Goal: Book appointment/travel/reservation

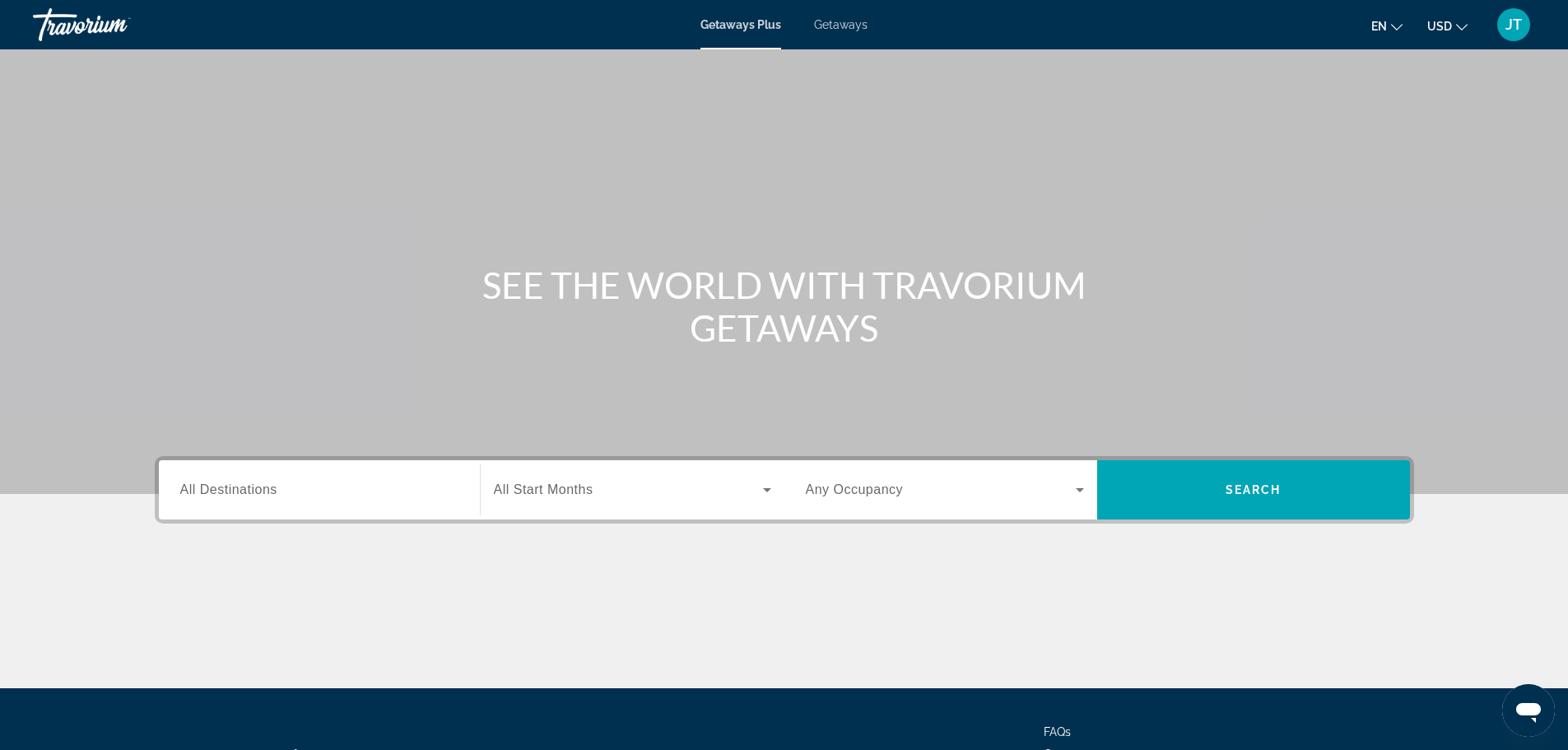
click at [843, 27] on span "Getaways" at bounding box center [841, 24] width 54 height 13
click at [289, 484] on input "Destination All Destinations" at bounding box center [320, 491] width 279 height 20
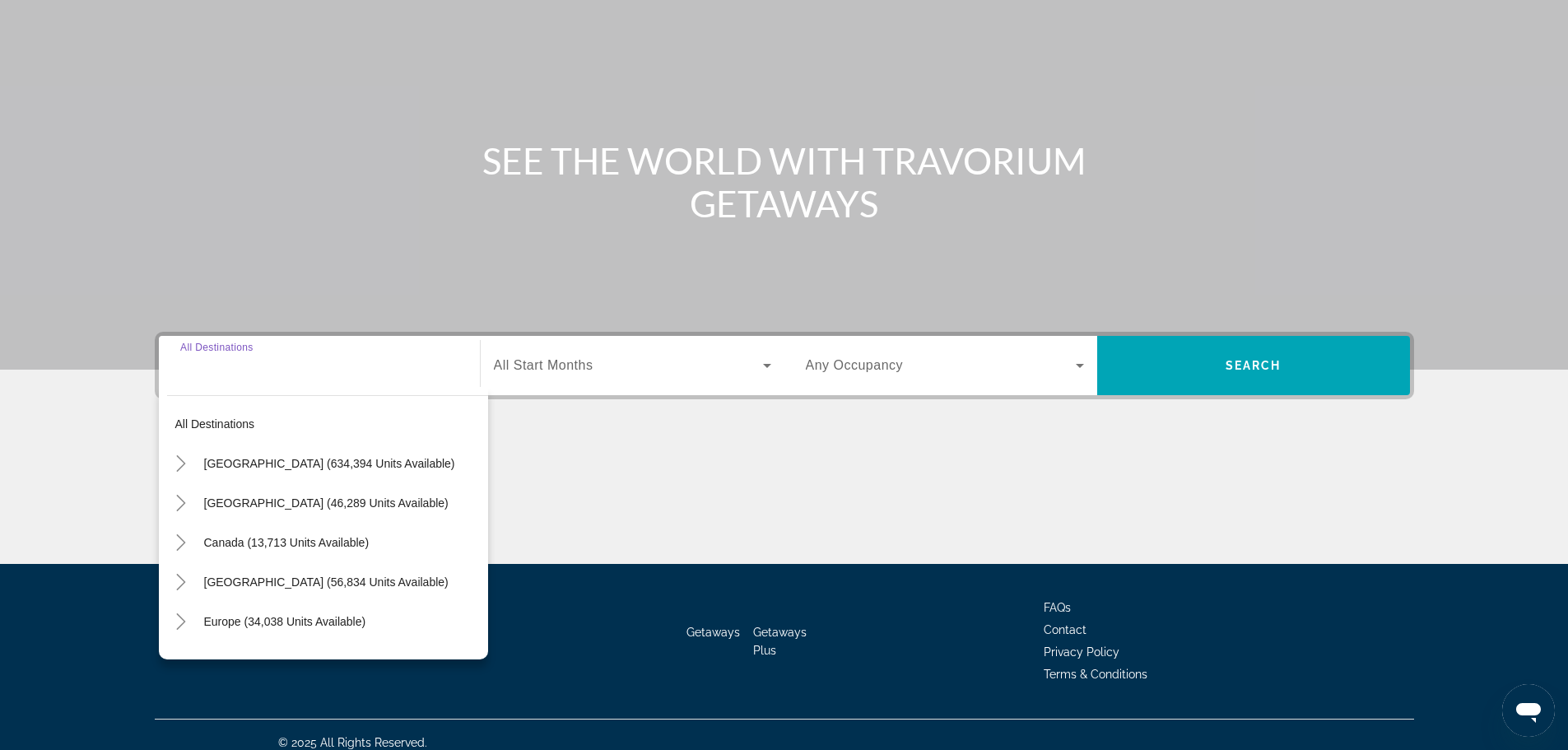
scroll to position [140, 0]
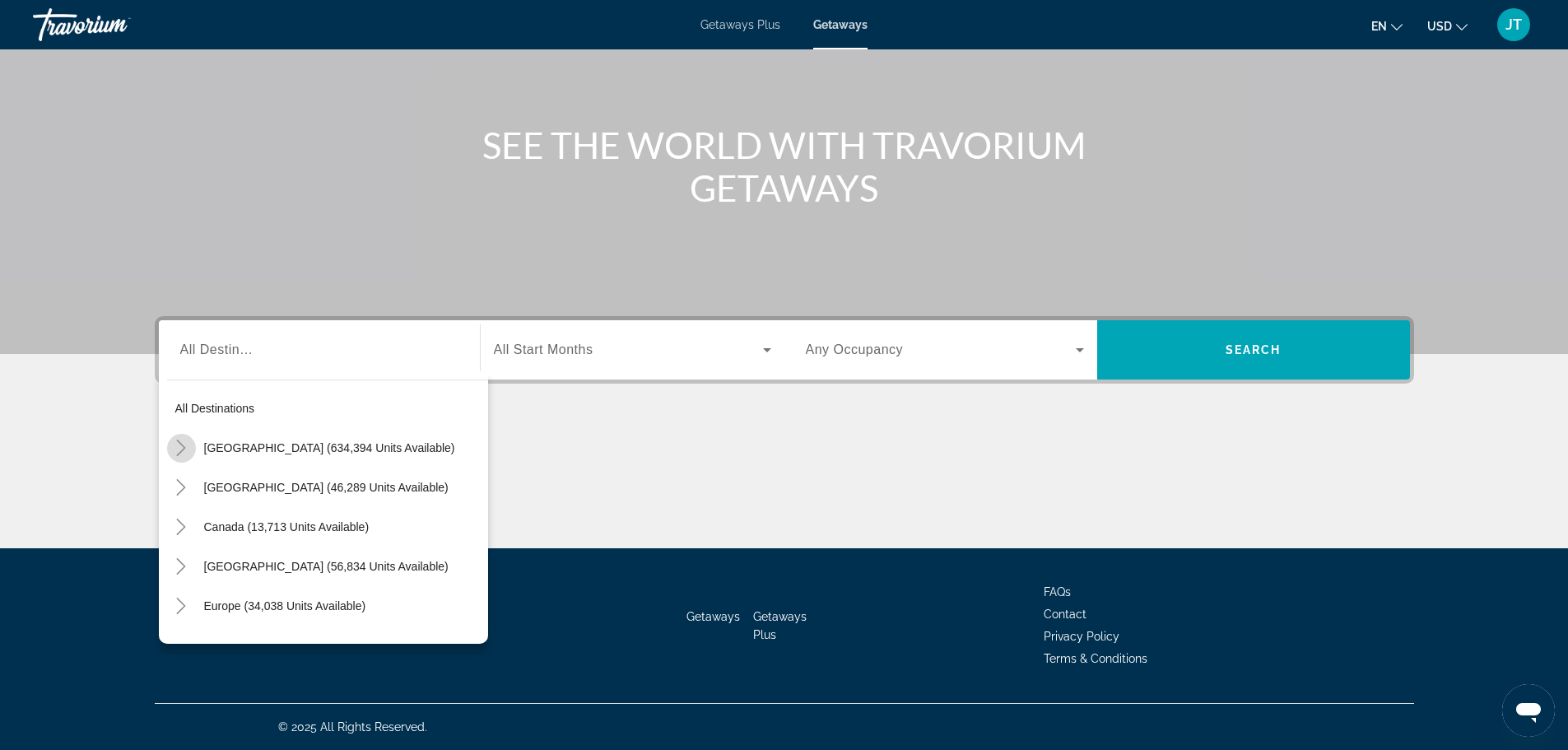
click at [182, 448] on icon "Toggle United States (634,394 units available)" at bounding box center [181, 448] width 17 height 17
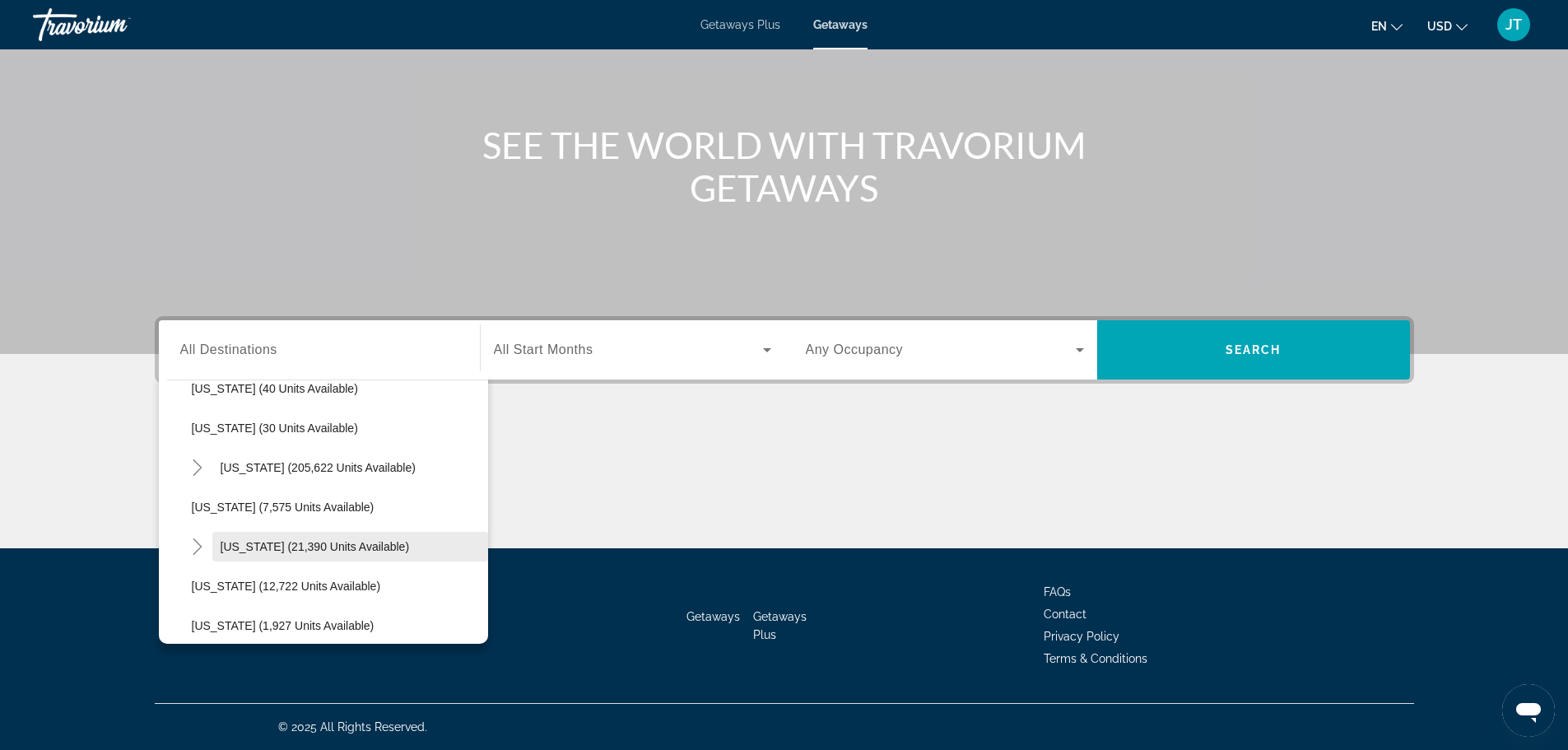
scroll to position [212, 0]
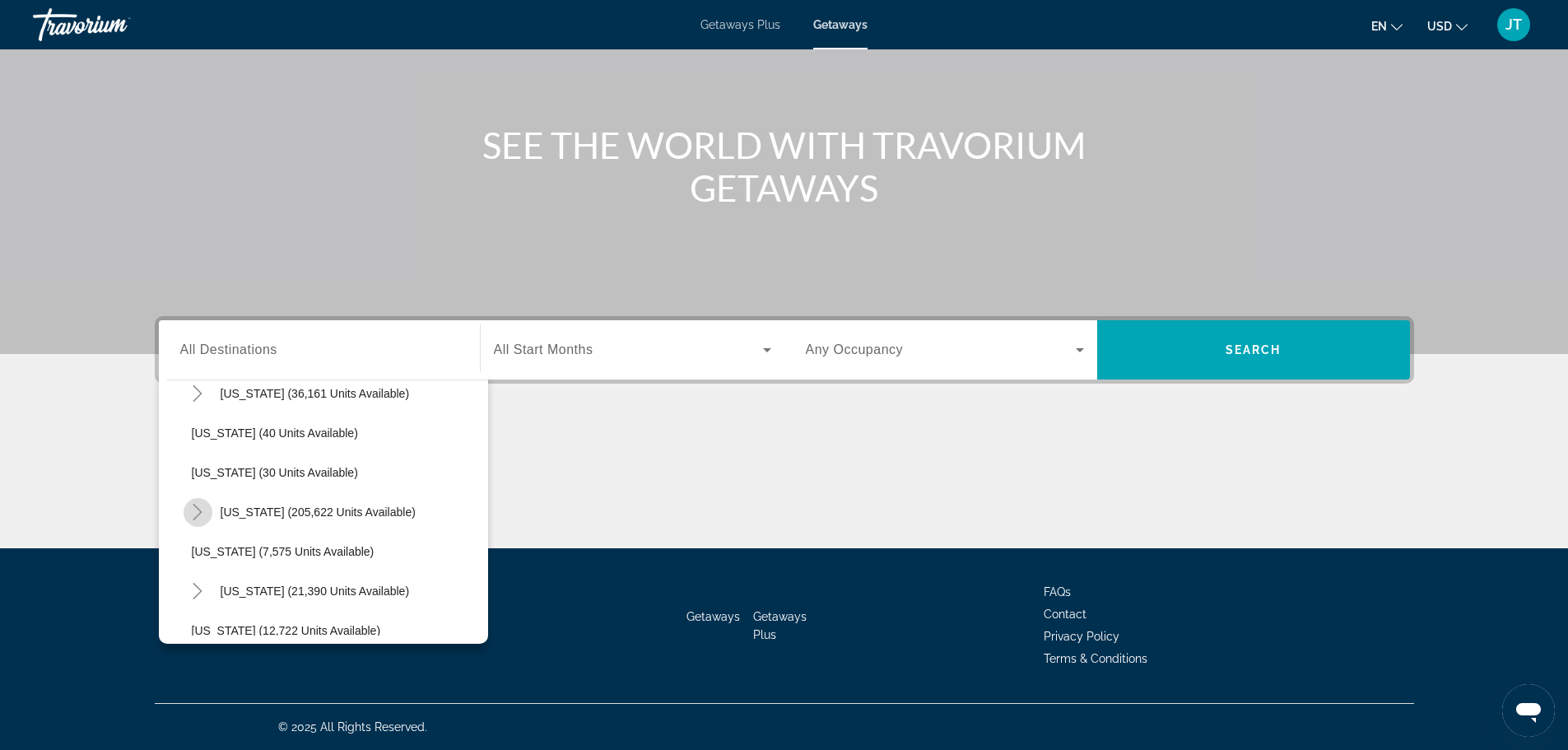
click at [193, 514] on icon "Toggle Florida (205,622 units available)" at bounding box center [197, 511] width 17 height 17
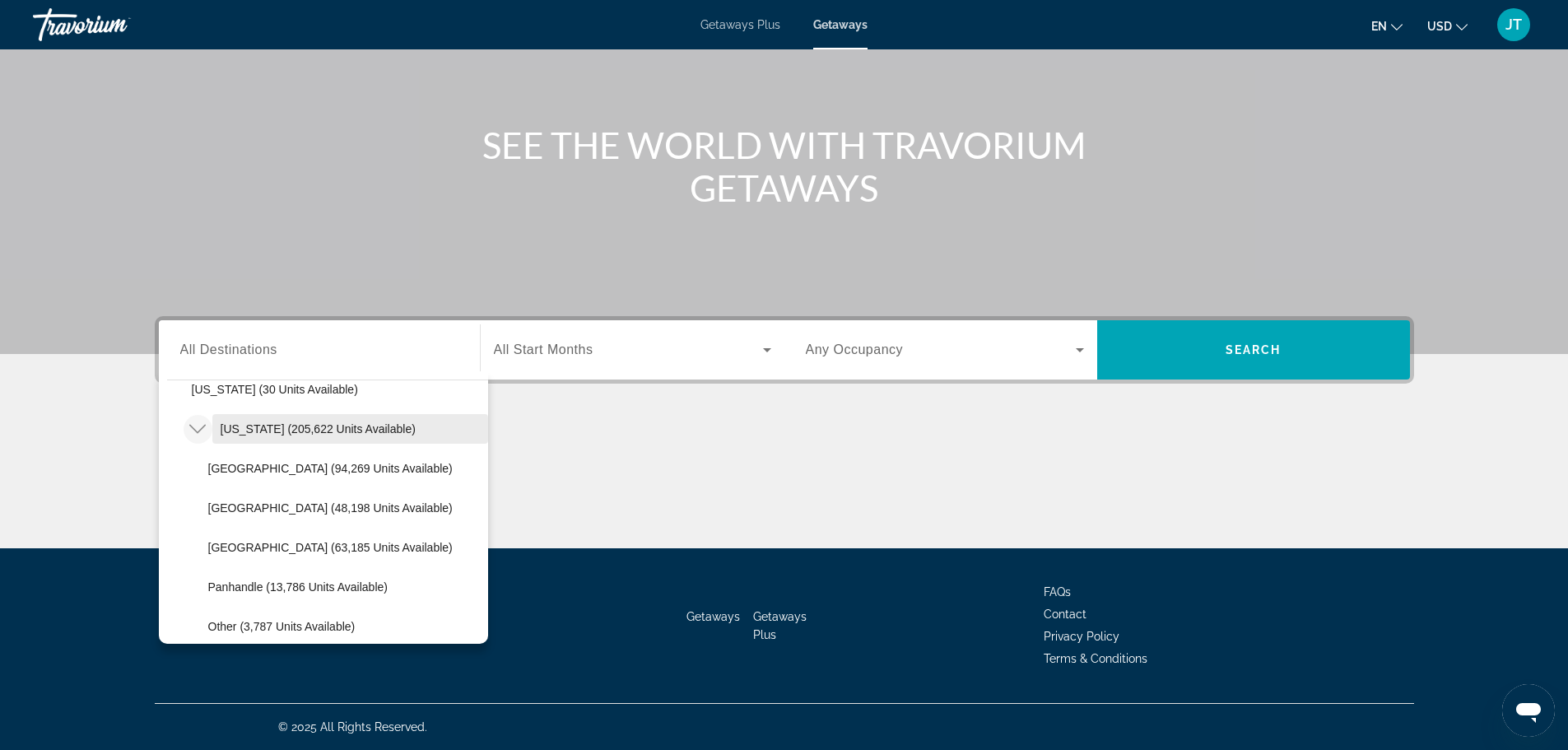
scroll to position [295, 0]
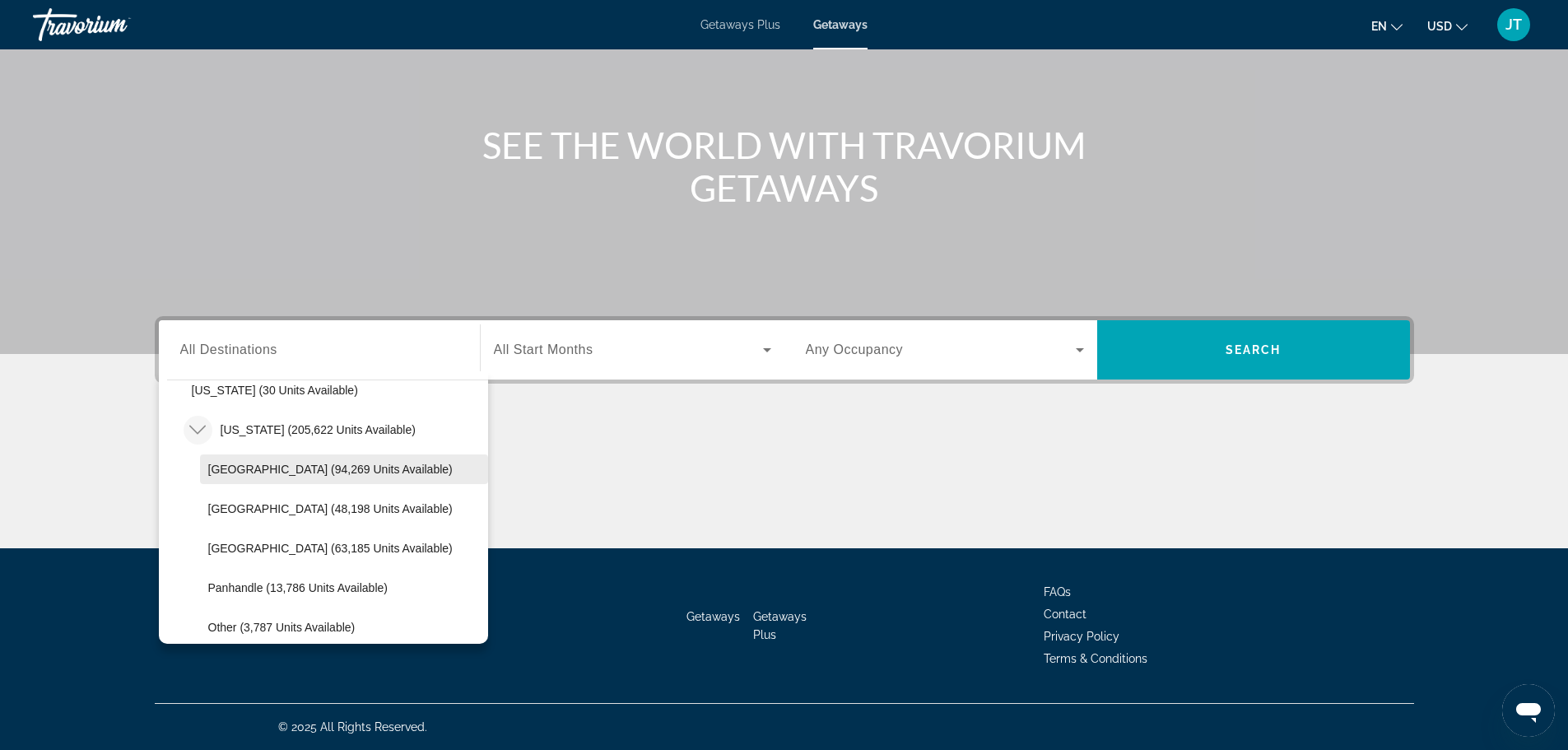
click at [330, 466] on span "[GEOGRAPHIC_DATA] (94,269 units available)" at bounding box center [330, 469] width 244 height 13
type input "**********"
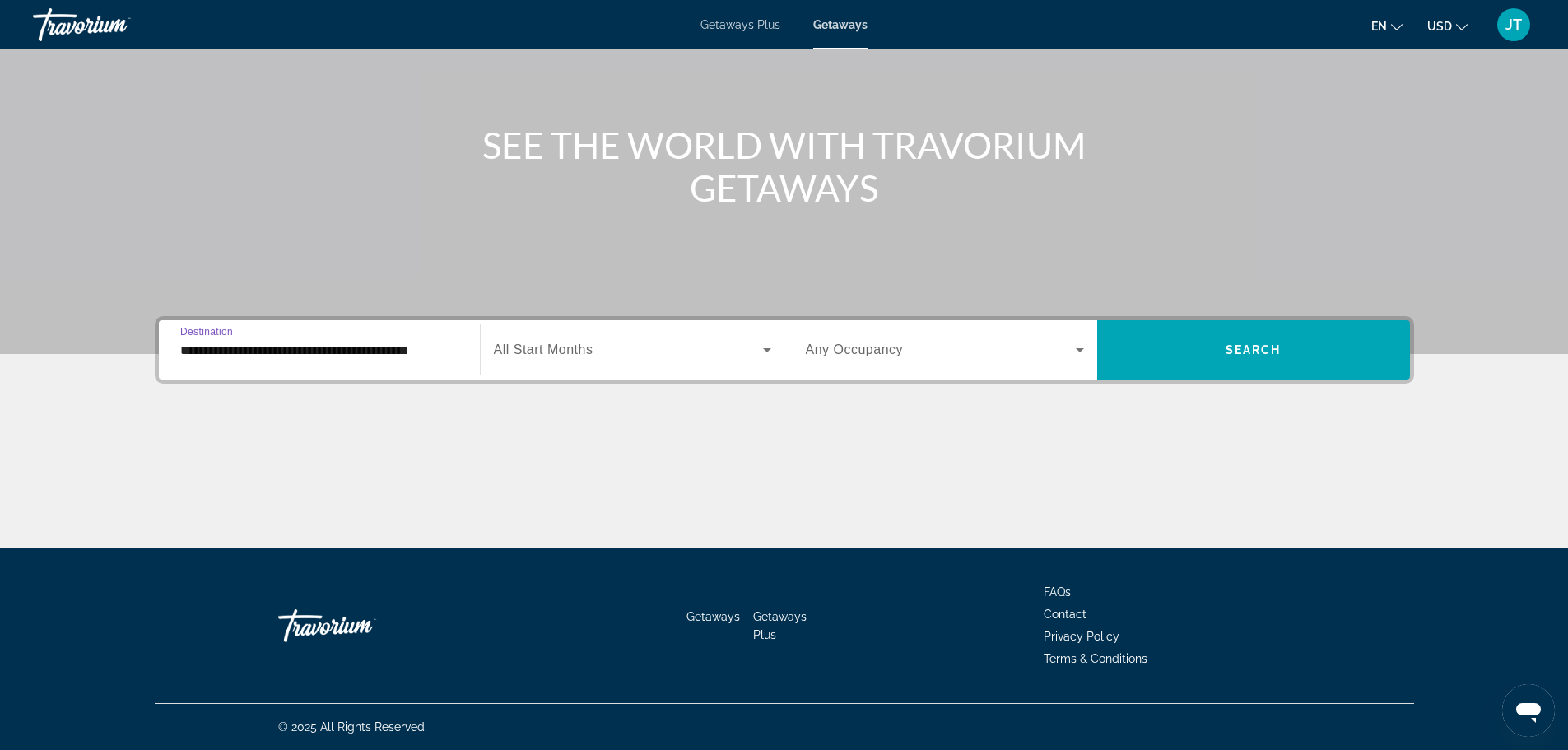
click at [582, 347] on span "All Start Months" at bounding box center [544, 349] width 100 height 14
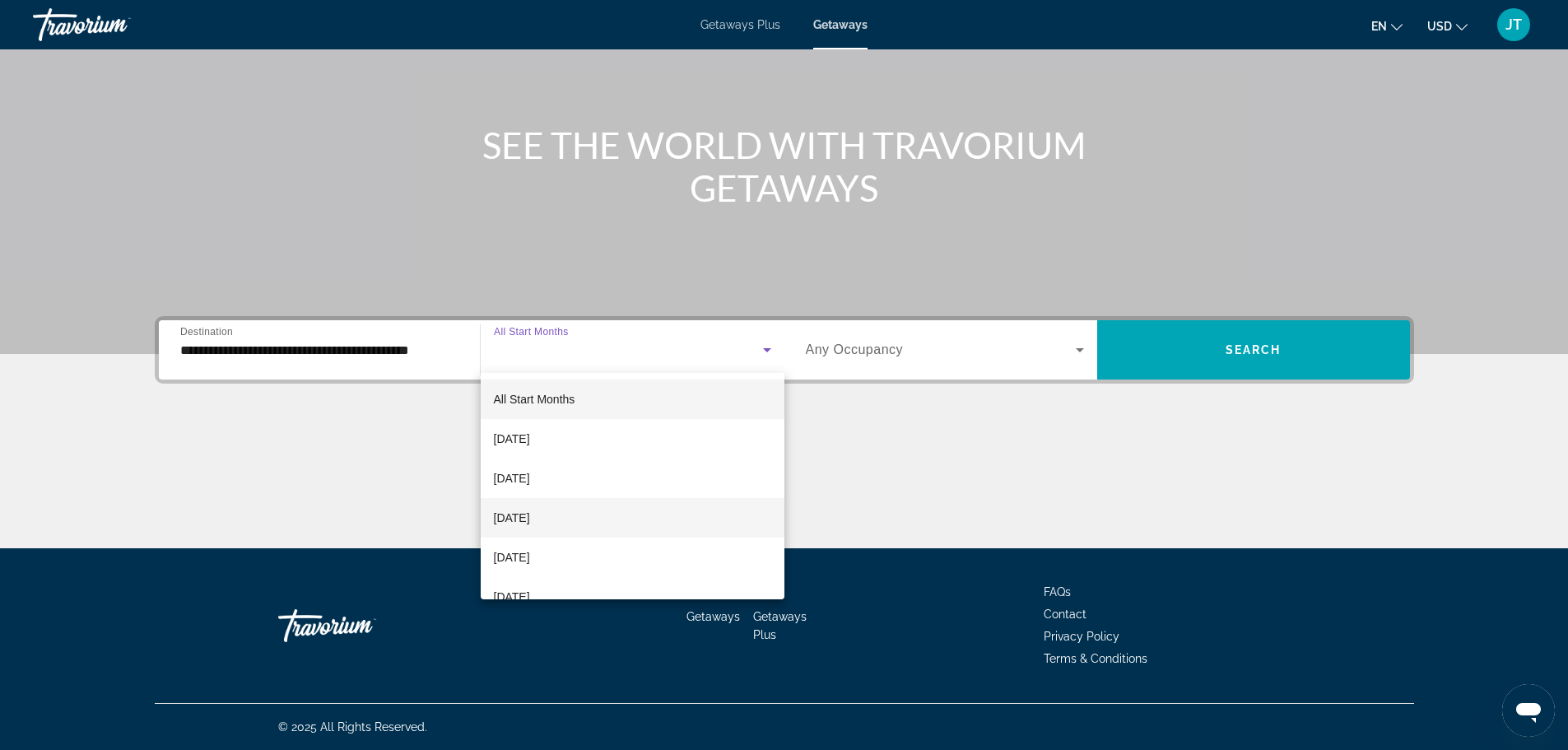
click at [530, 514] on span "[DATE]" at bounding box center [511, 518] width 36 height 20
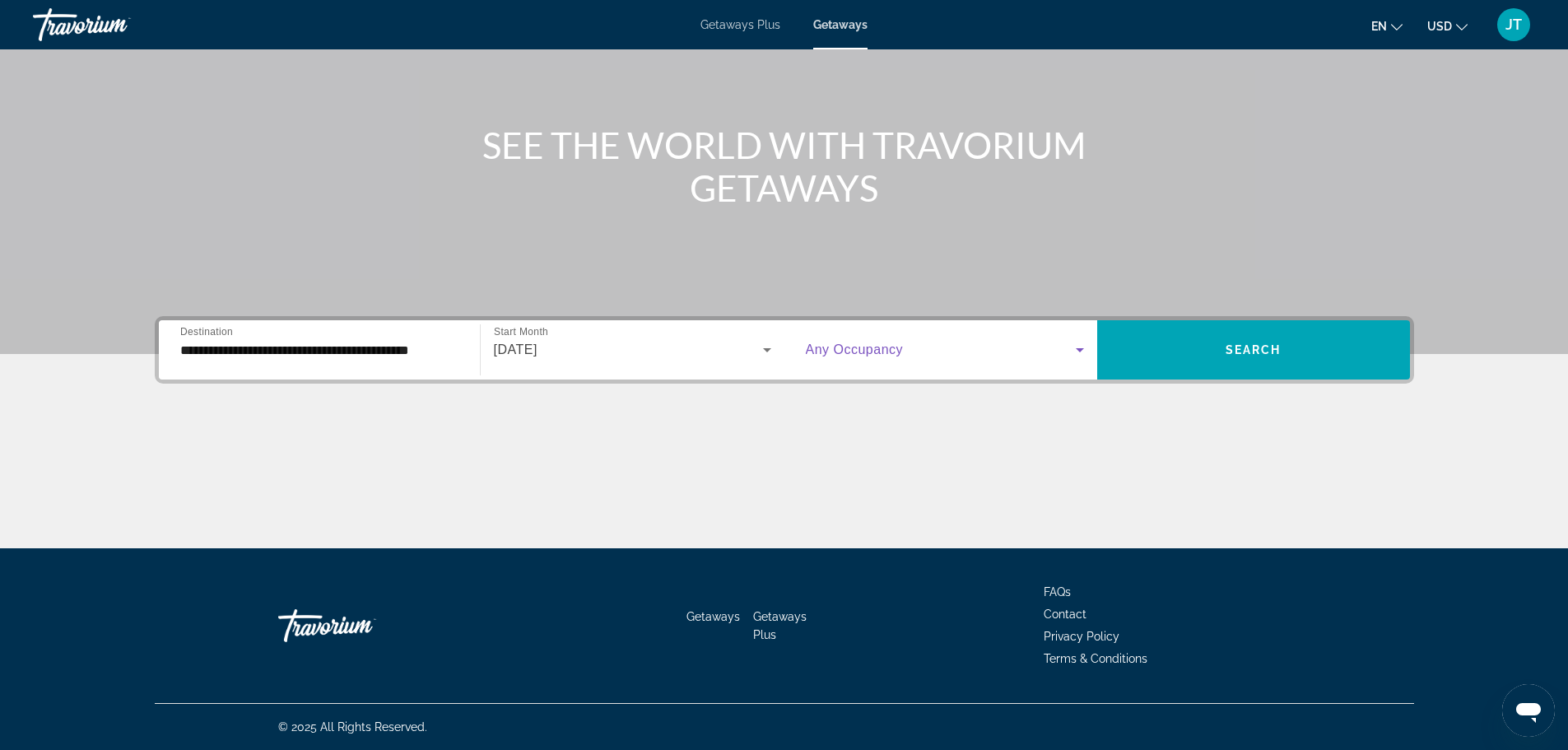
click at [946, 351] on span "Search widget" at bounding box center [940, 350] width 270 height 20
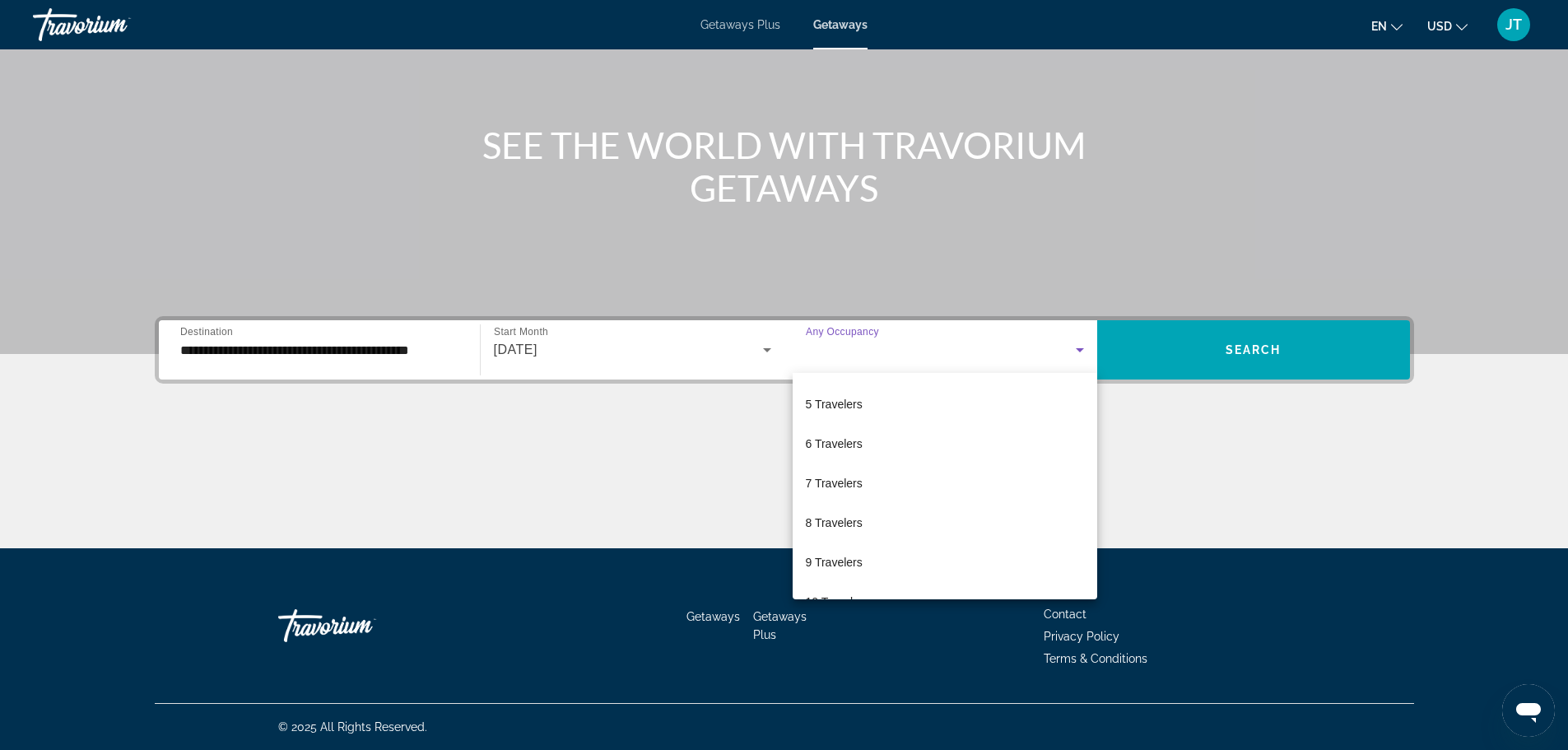
scroll to position [165, 0]
click at [873, 427] on mat-option "6 Travelers" at bounding box center [945, 432] width 304 height 39
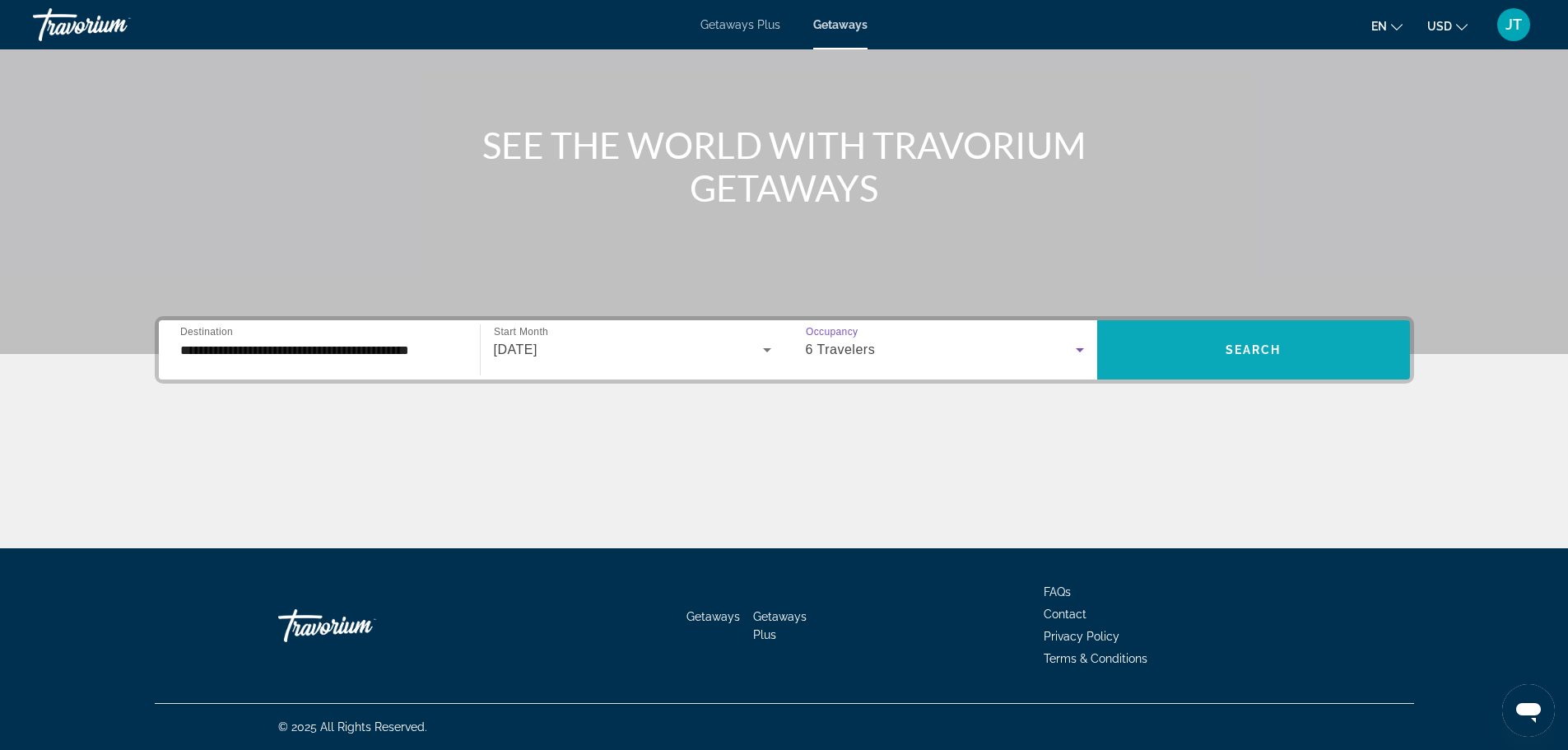
click at [1259, 353] on span "Search" at bounding box center [1253, 349] width 56 height 13
